Goal: Task Accomplishment & Management: Manage account settings

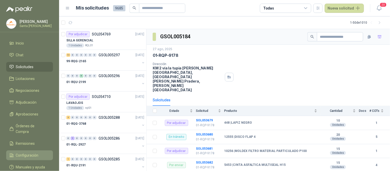
click at [28, 153] on span "Configuración" at bounding box center [27, 156] width 23 height 6
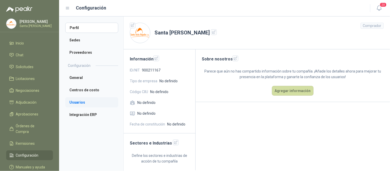
click at [72, 100] on li "Usuarios" at bounding box center [91, 102] width 53 height 10
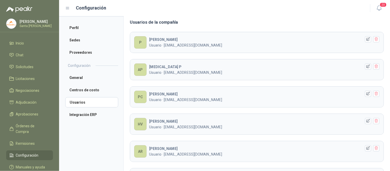
scroll to position [75, 0]
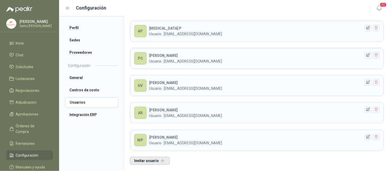
click at [150, 161] on button "Invitar usuario" at bounding box center [150, 161] width 40 height 8
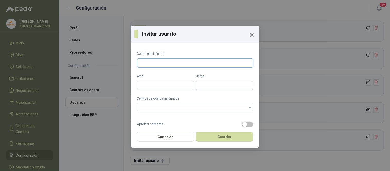
click at [165, 61] on input "Correo electrónico" at bounding box center [195, 62] width 116 height 9
click at [163, 64] on input "Correo electrónico" at bounding box center [195, 62] width 116 height 9
paste input "**********"
type input "**********"
click at [149, 86] on input "Área" at bounding box center [165, 85] width 57 height 9
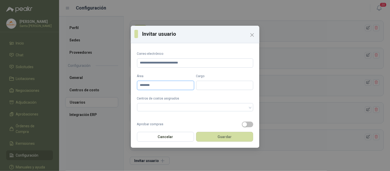
type input "********"
type input "**********"
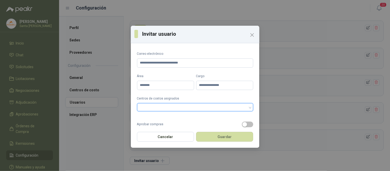
click at [245, 108] on div at bounding box center [195, 107] width 116 height 8
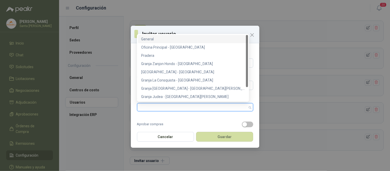
click at [154, 40] on div "General" at bounding box center [193, 39] width 104 height 6
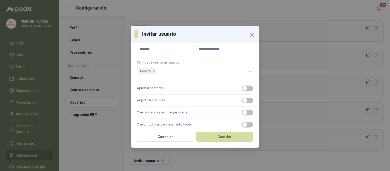
scroll to position [37, 0]
click at [246, 85] on span "button" at bounding box center [247, 88] width 11 height 6
click at [242, 87] on span "button" at bounding box center [247, 88] width 11 height 6
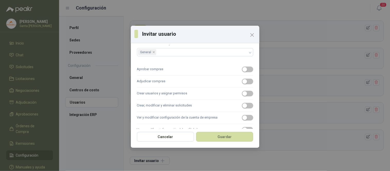
scroll to position [59, 0]
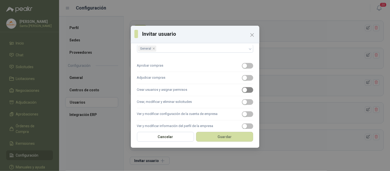
click at [244, 90] on span "button" at bounding box center [247, 90] width 11 height 6
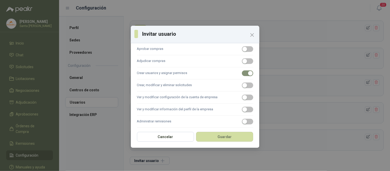
scroll to position [76, 0]
click at [246, 96] on span "button" at bounding box center [247, 97] width 11 height 6
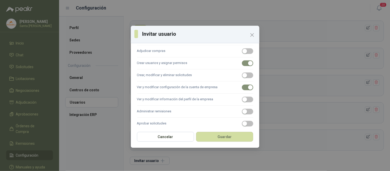
scroll to position [88, 0]
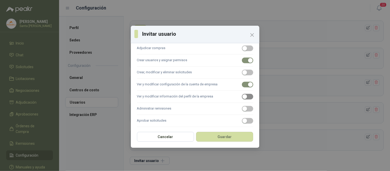
click at [245, 96] on span "button" at bounding box center [247, 97] width 11 height 6
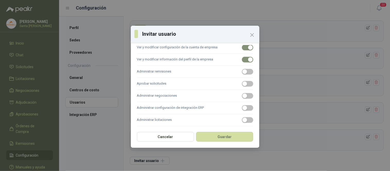
scroll to position [127, 0]
click at [245, 109] on span "button" at bounding box center [247, 107] width 11 height 6
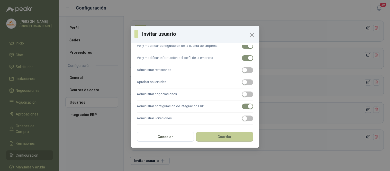
click at [227, 137] on button "Guardar" at bounding box center [224, 137] width 57 height 10
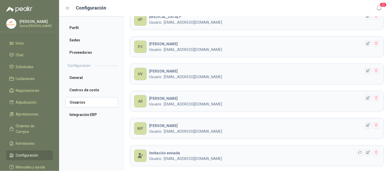
scroll to position [102, 0]
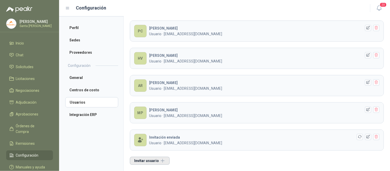
click at [146, 162] on button "Invitar usuario" at bounding box center [150, 161] width 40 height 8
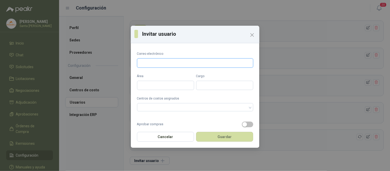
click at [153, 63] on input "Correo electrónico" at bounding box center [195, 62] width 116 height 9
click at [254, 37] on icon "Close" at bounding box center [252, 35] width 6 height 6
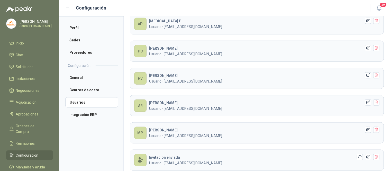
scroll to position [92, 0]
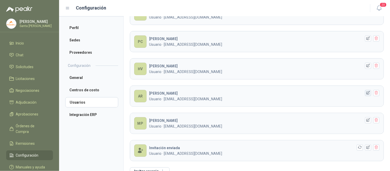
click at [367, 93] on icon "button" at bounding box center [368, 92] width 3 height 3
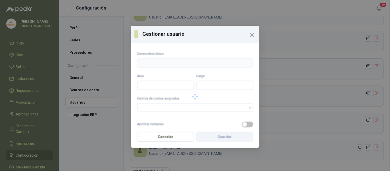
type input "**********"
type input "*********"
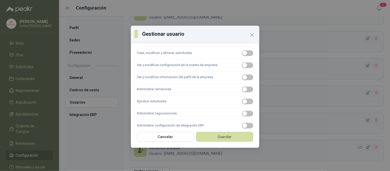
scroll to position [169, 0]
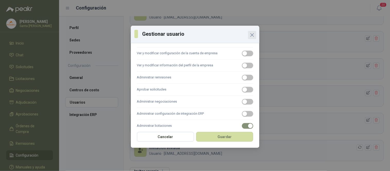
click at [251, 34] on icon "Close" at bounding box center [252, 35] width 6 height 6
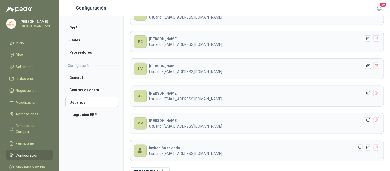
click at [273, 95] on div "[PERSON_NAME] · [EMAIL_ADDRESS][DOMAIN_NAME]" at bounding box center [255, 96] width 213 height 11
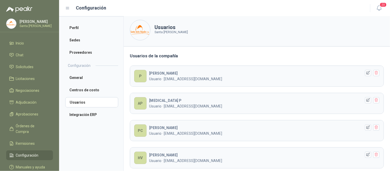
scroll to position [0, 0]
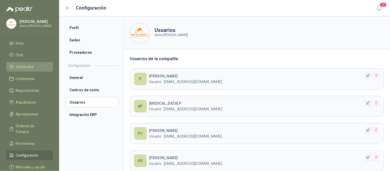
click at [29, 66] on span "Solicitudes" at bounding box center [25, 67] width 18 height 6
